Goal: Check status: Check status

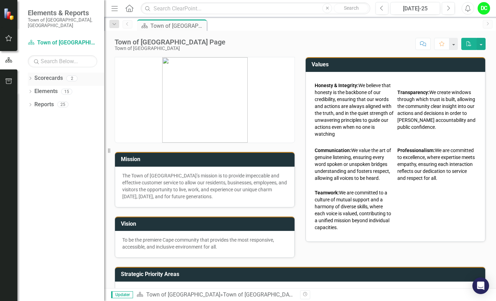
click at [31, 77] on icon "Dropdown" at bounding box center [30, 79] width 5 height 4
click at [49, 88] on link "Town of [GEOGRAPHIC_DATA]" at bounding box center [71, 92] width 66 height 8
click at [30, 104] on icon "Dropdown" at bounding box center [30, 106] width 5 height 4
click at [59, 89] on link "Town of [GEOGRAPHIC_DATA]" at bounding box center [71, 92] width 66 height 8
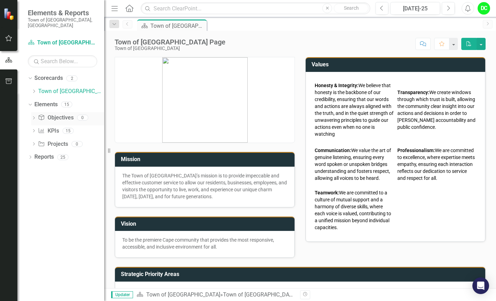
click at [36, 117] on icon "Dropdown" at bounding box center [33, 119] width 5 height 4
click at [34, 130] on icon "Dropdown" at bounding box center [33, 132] width 5 height 4
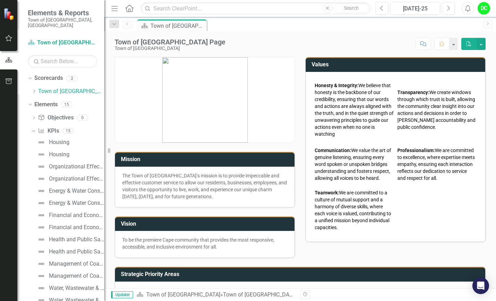
scroll to position [40, 0]
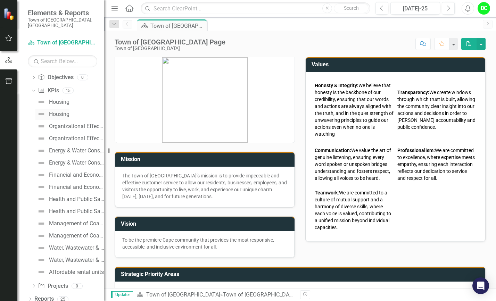
click at [62, 111] on div "Housing" at bounding box center [59, 114] width 21 height 6
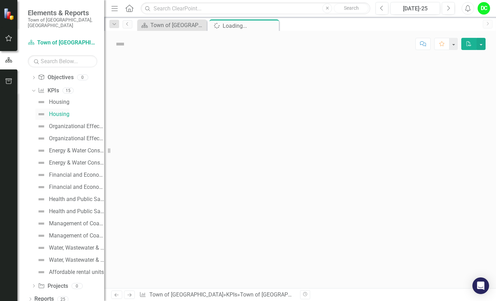
scroll to position [23, 0]
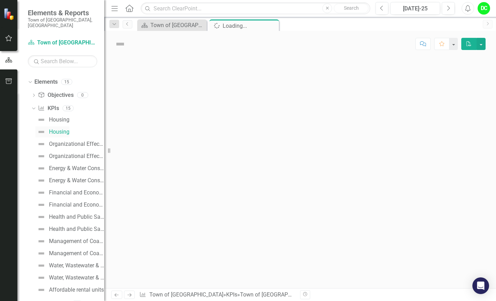
click at [62, 106] on div "Dropdown KPI KPIs 15 Housing Housing Organizational Effectiveness & Community E…" at bounding box center [67, 201] width 73 height 196
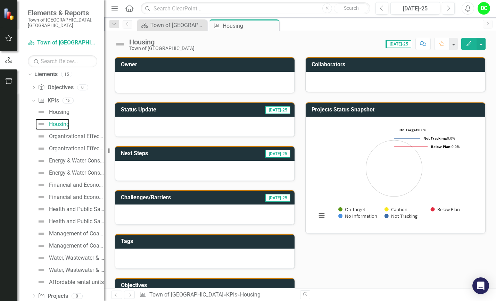
scroll to position [40, 0]
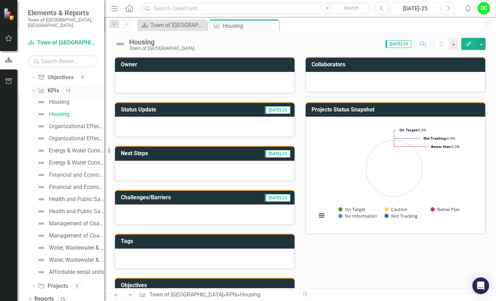
click at [34, 88] on icon "Dropdown" at bounding box center [33, 90] width 4 height 5
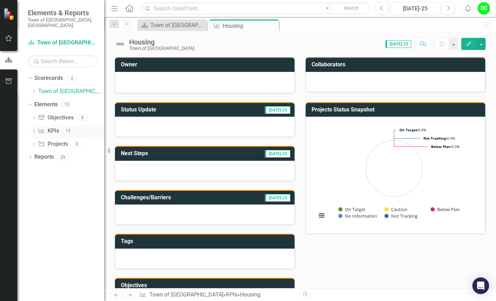
scroll to position [0, 0]
click at [34, 130] on icon "Dropdown" at bounding box center [33, 132] width 5 height 4
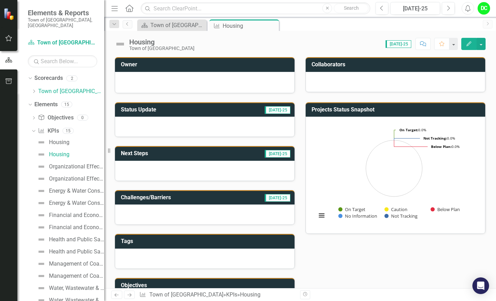
click at [70, 140] on div "Housing" at bounding box center [69, 142] width 69 height 11
click at [60, 139] on div "Housing" at bounding box center [59, 142] width 21 height 6
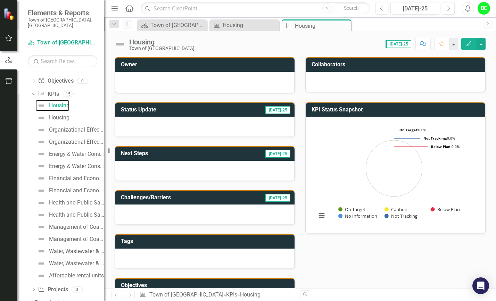
scroll to position [40, 0]
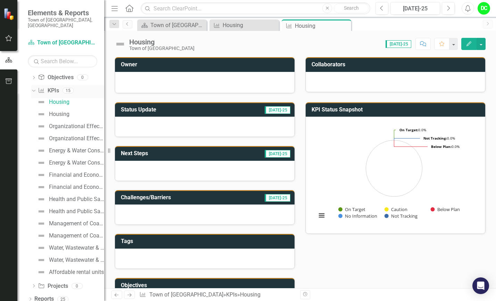
click at [32, 88] on icon "Dropdown" at bounding box center [33, 90] width 4 height 5
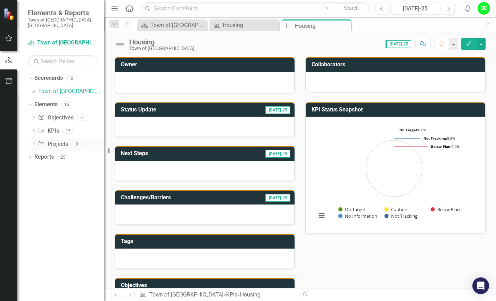
click at [35, 143] on icon "Dropdown" at bounding box center [33, 145] width 5 height 4
click at [30, 156] on icon "Dropdown" at bounding box center [30, 158] width 5 height 4
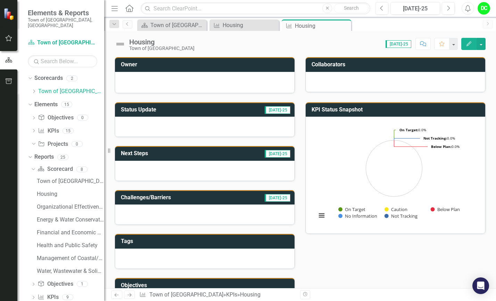
scroll to position [22, 0]
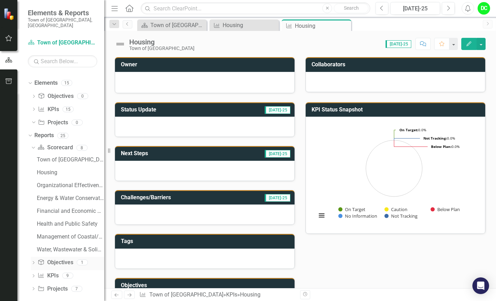
click at [33, 262] on icon "Dropdown" at bounding box center [33, 264] width 5 height 4
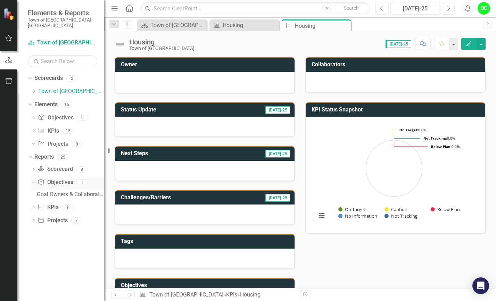
scroll to position [0, 0]
click at [274, 25] on icon "Close" at bounding box center [272, 26] width 7 height 6
click at [274, 27] on icon "Close" at bounding box center [272, 26] width 7 height 6
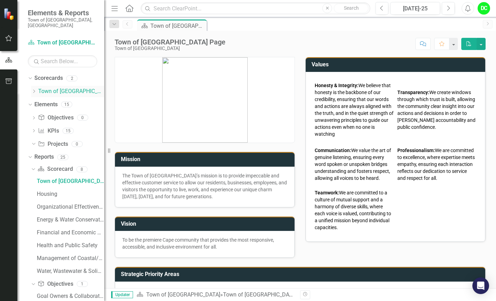
click at [34, 90] on icon at bounding box center [34, 91] width 2 height 3
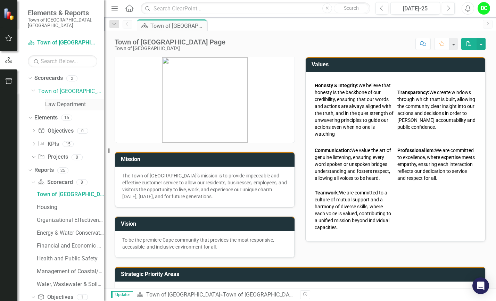
click at [54, 101] on link "Law Department" at bounding box center [74, 105] width 59 height 8
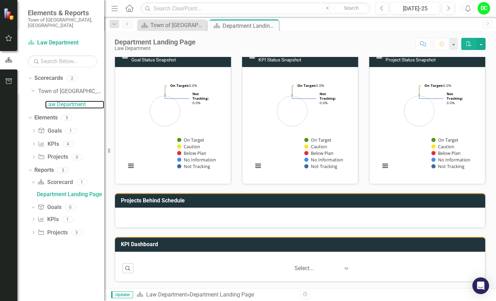
scroll to position [100, 0]
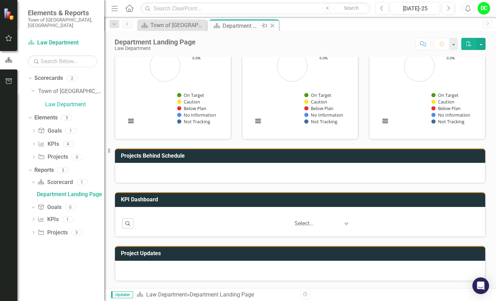
click at [253, 25] on div "Department Landing Page" at bounding box center [241, 26] width 37 height 9
click at [32, 143] on icon "Dropdown" at bounding box center [33, 145] width 5 height 4
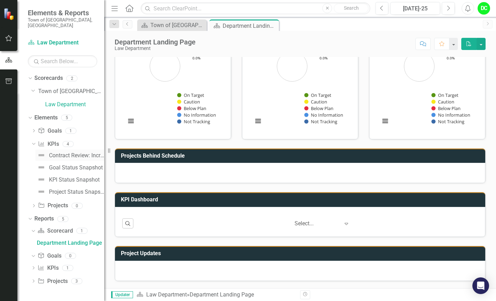
click at [75, 153] on div "Contract Review: Increase the contract turnaround time to 90% [DATE] or less by…" at bounding box center [76, 156] width 55 height 6
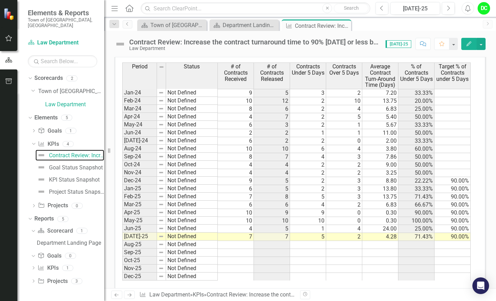
scroll to position [355, 0]
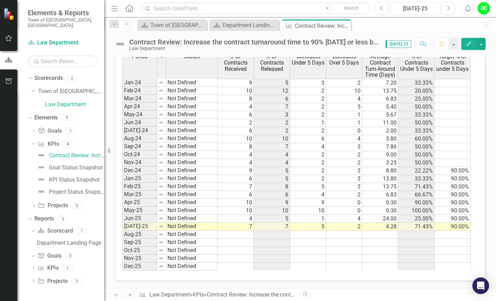
click at [228, 235] on td at bounding box center [236, 235] width 36 height 8
click at [136, 234] on td "Aug-25" at bounding box center [139, 235] width 35 height 8
click at [231, 233] on td at bounding box center [236, 235] width 36 height 8
click at [238, 228] on td "7" at bounding box center [236, 227] width 36 height 8
click at [10, 40] on icon "button" at bounding box center [8, 38] width 7 height 6
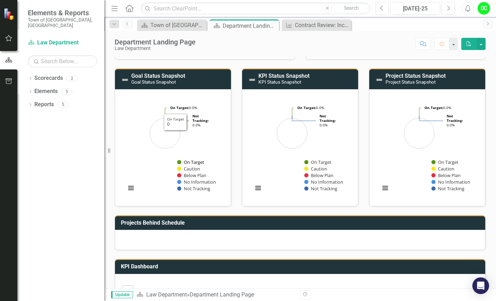
scroll to position [100, 0]
